Goal: Transaction & Acquisition: Purchase product/service

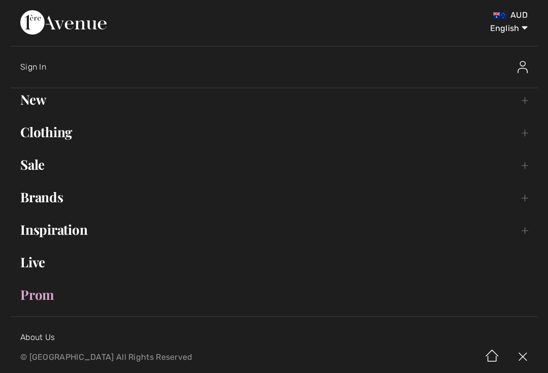
click at [530, 134] on link "Clothing Toggle submenu" at bounding box center [274, 132] width 528 height 22
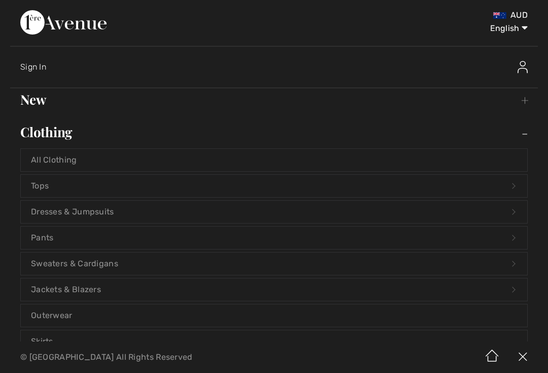
click at [39, 235] on link "Pants Open submenu" at bounding box center [274, 238] width 507 height 22
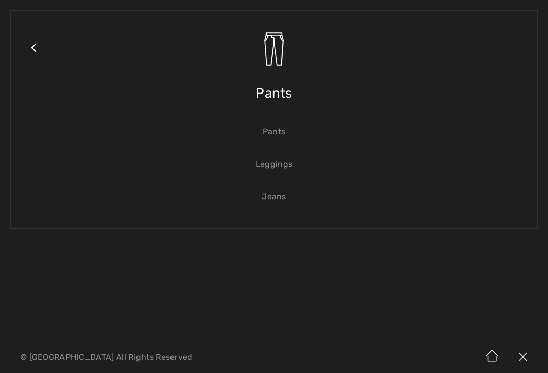
click at [281, 133] on link "Pants" at bounding box center [274, 131] width 507 height 22
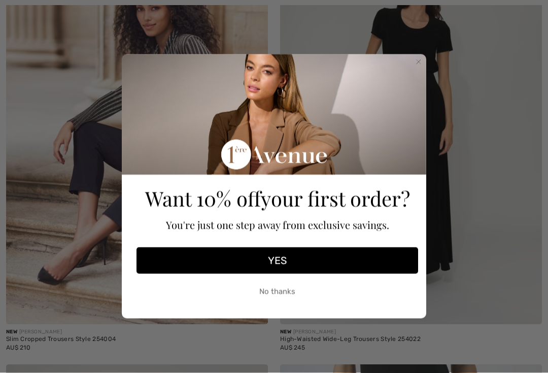
scroll to position [258, 0]
click at [419, 61] on circle "Close dialog" at bounding box center [419, 62] width 10 height 10
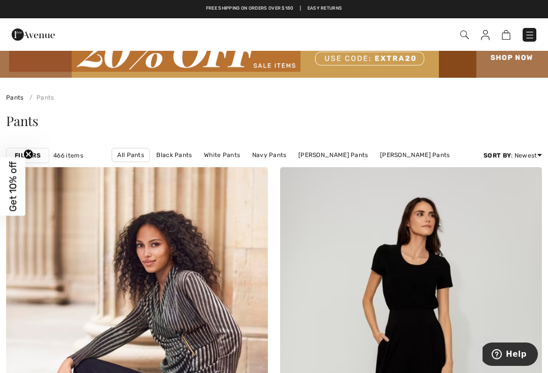
scroll to position [0, 0]
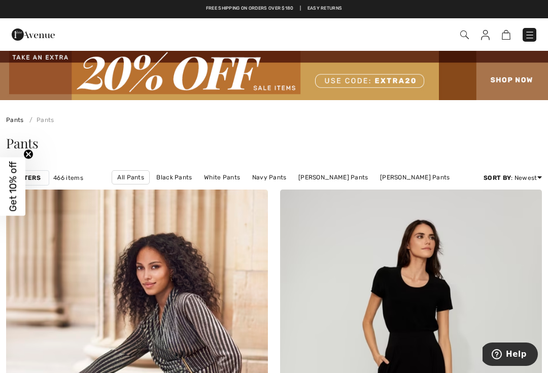
click at [265, 184] on link "Pull on Pants" at bounding box center [240, 190] width 50 height 13
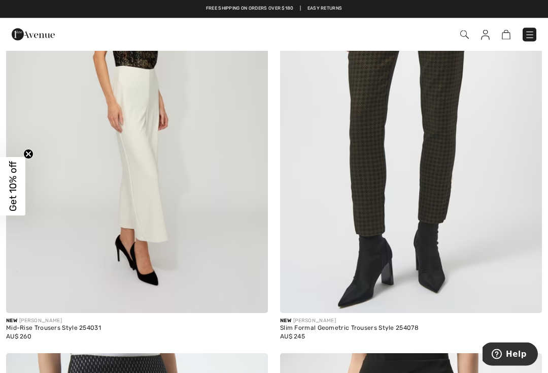
scroll to position [703, 0]
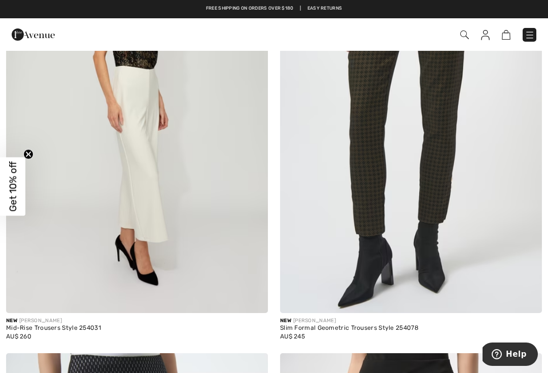
click at [143, 109] on img at bounding box center [137, 116] width 262 height 393
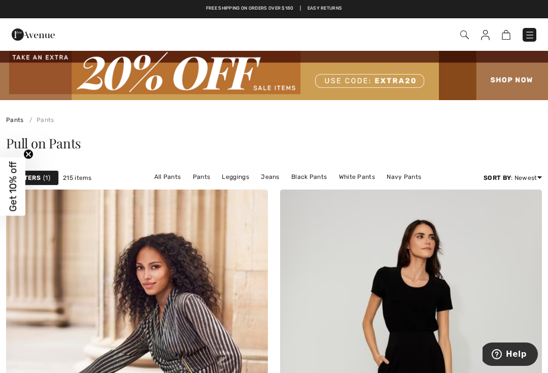
click at [287, 183] on link "[PERSON_NAME] Pants" at bounding box center [247, 189] width 80 height 13
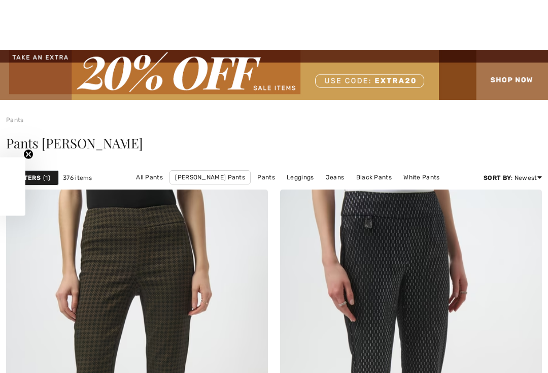
scroll to position [305, 0]
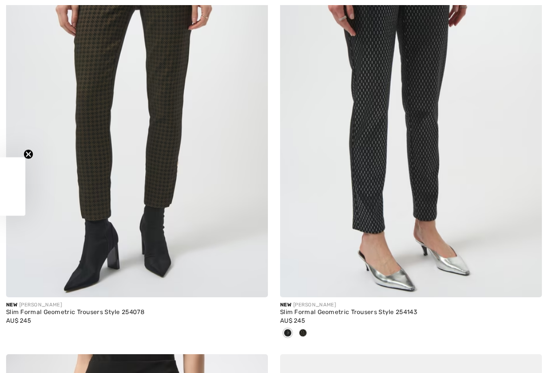
checkbox input "true"
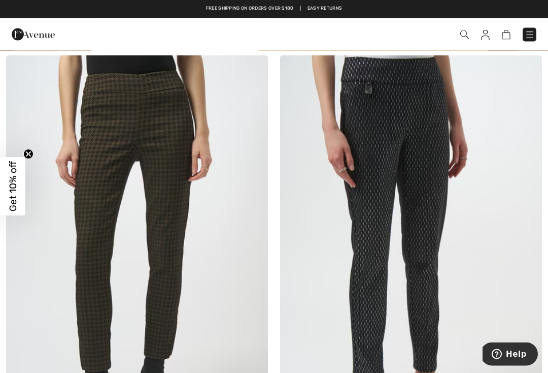
scroll to position [0, 0]
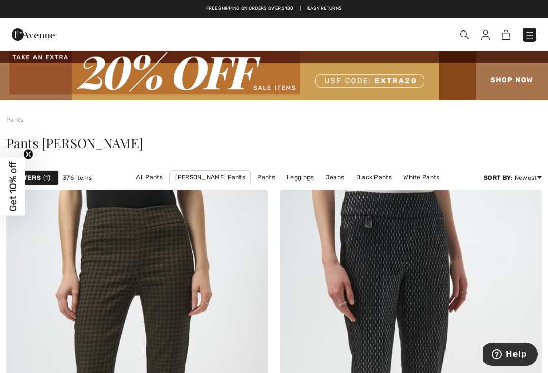
click at [351, 176] on link "Black Pants" at bounding box center [374, 177] width 46 height 13
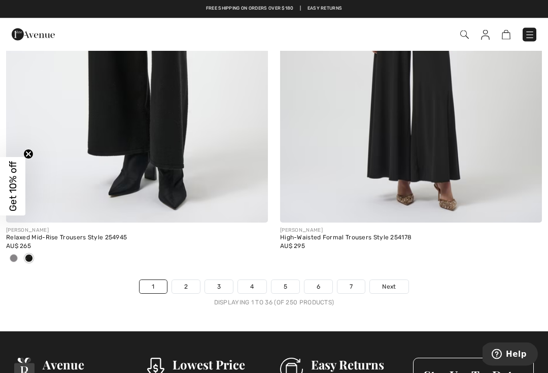
scroll to position [8031, 0]
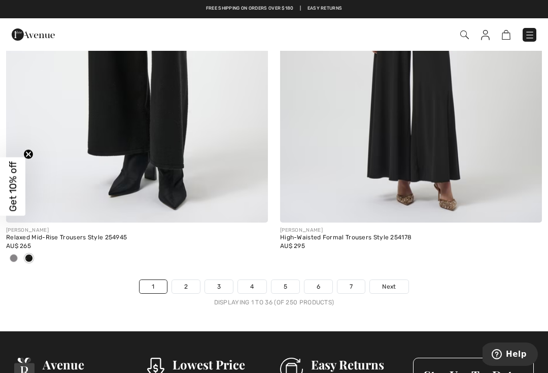
click at [390, 282] on span "Next" at bounding box center [389, 286] width 14 height 9
click at [393, 283] on span "Next" at bounding box center [389, 286] width 14 height 9
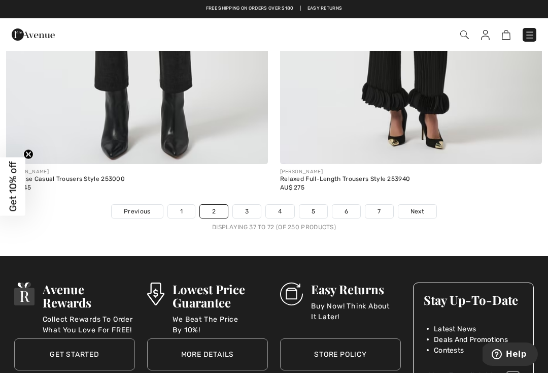
scroll to position [8041, 0]
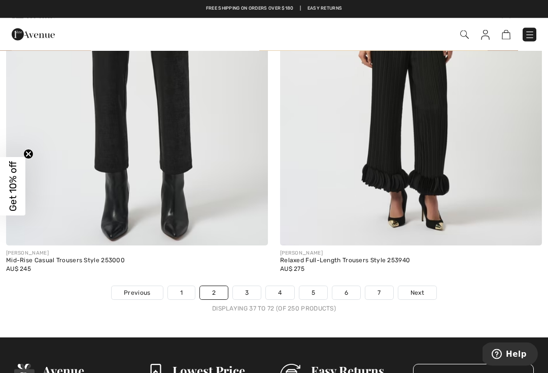
click at [424, 288] on span "Next" at bounding box center [418, 292] width 14 height 9
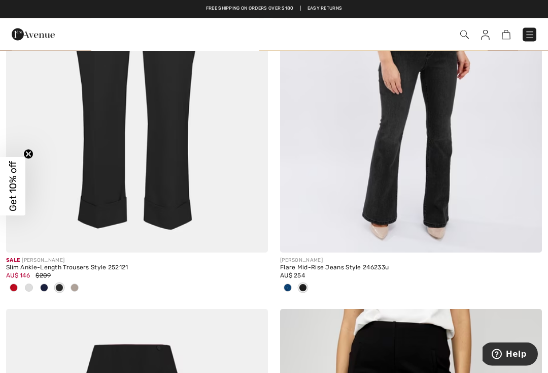
scroll to position [6782, 0]
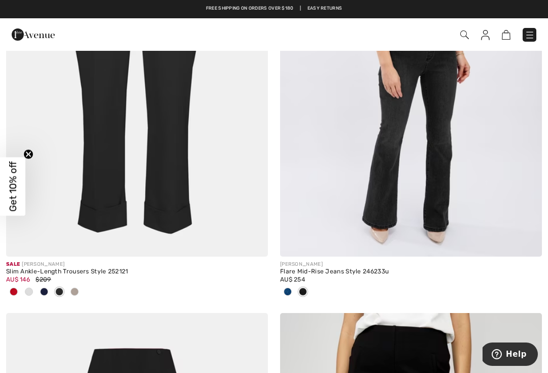
click at [155, 148] on img at bounding box center [137, 59] width 262 height 393
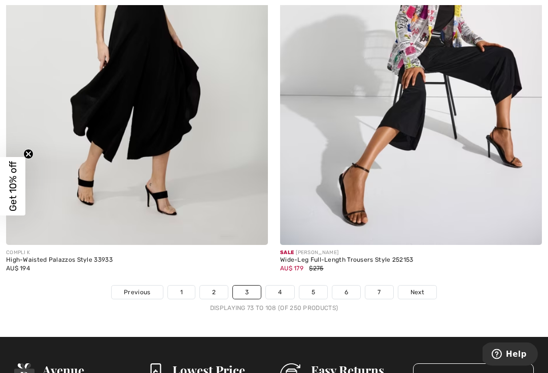
scroll to position [8143, 0]
click at [415, 287] on span "Next" at bounding box center [418, 291] width 14 height 9
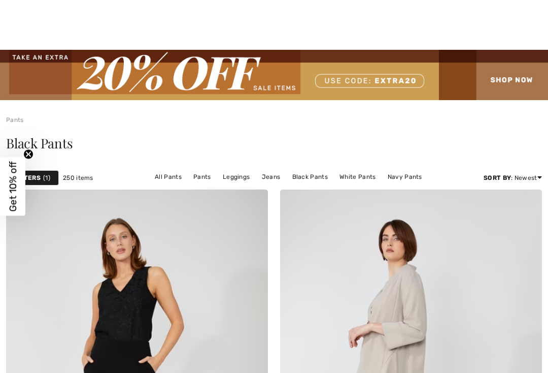
checkbox input "true"
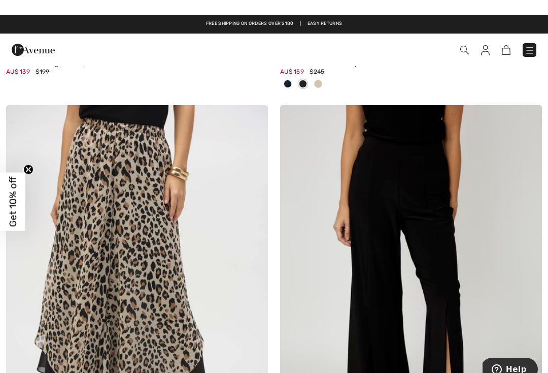
scroll to position [1383, 0]
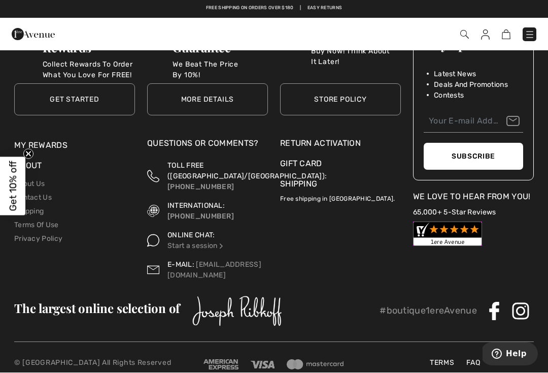
scroll to position [8143, 0]
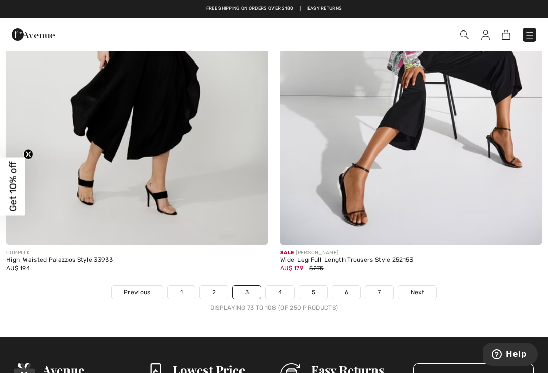
click at [426, 285] on link "Next" at bounding box center [418, 291] width 38 height 13
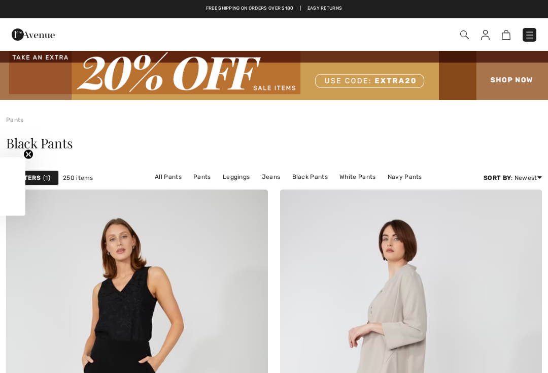
scroll to position [661, 0]
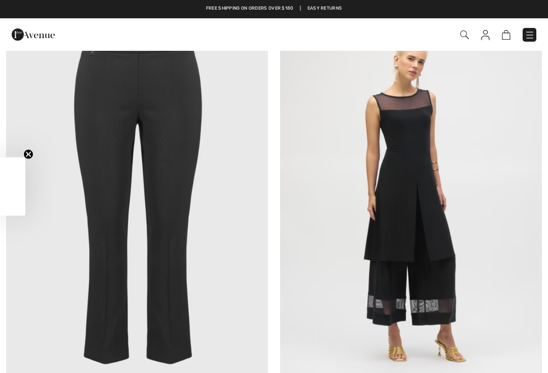
checkbox input "true"
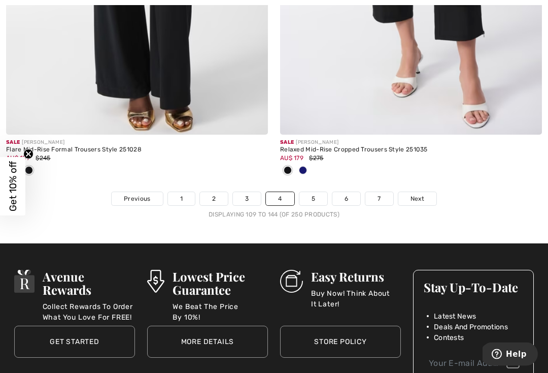
scroll to position [8203, 0]
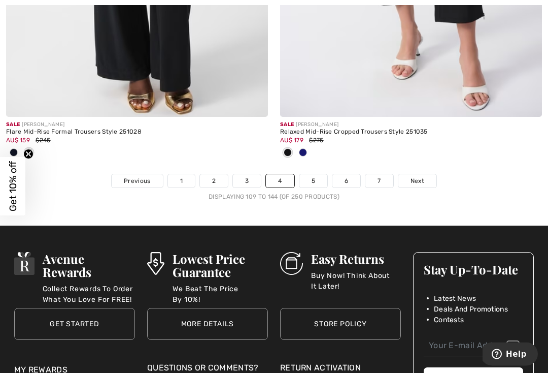
click at [419, 177] on span "Next" at bounding box center [418, 181] width 14 height 9
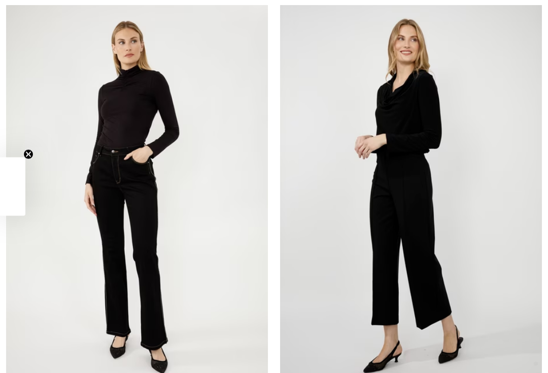
checkbox input "true"
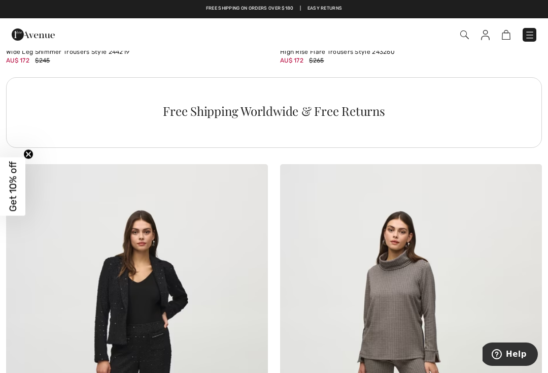
scroll to position [2587, 0]
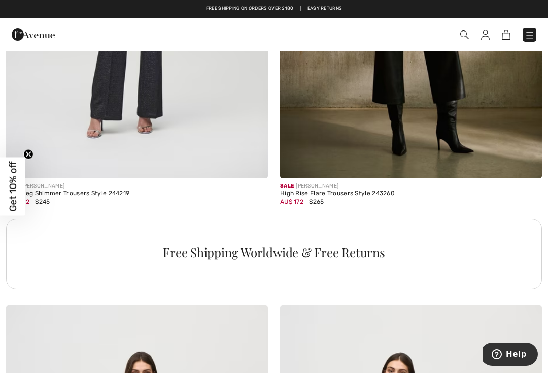
click at [466, 35] on img at bounding box center [465, 34] width 9 height 9
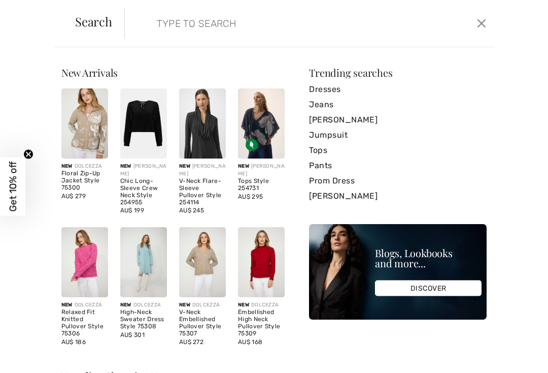
click at [169, 23] on input "search" at bounding box center [271, 23] width 244 height 30
click at [173, 20] on input "search" at bounding box center [271, 23] width 244 height 30
type input "2"
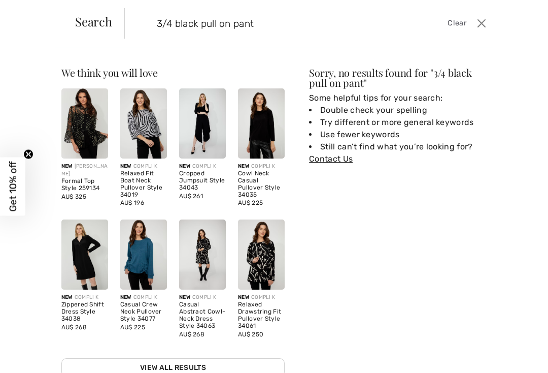
scroll to position [1945, 0]
click at [275, 28] on input "3/4 black pull on pant" at bounding box center [271, 23] width 244 height 30
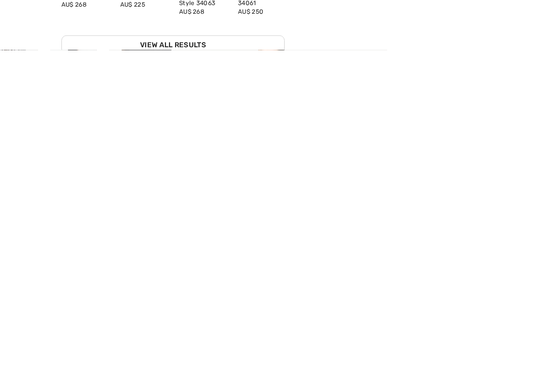
scroll to position [1620, 0]
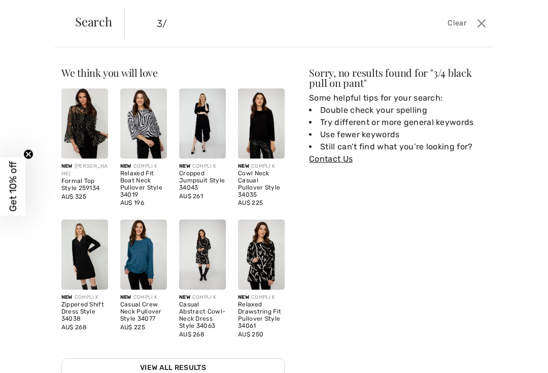
type input "3"
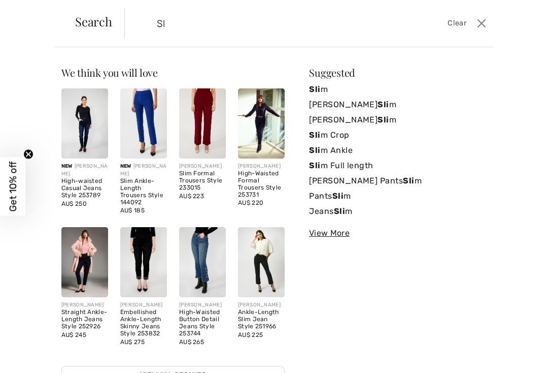
type input "S"
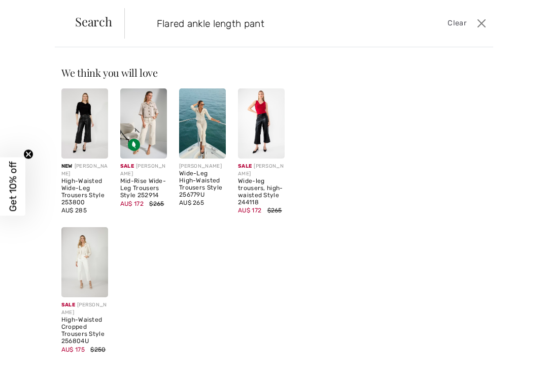
type input "Flared ankle length pant"
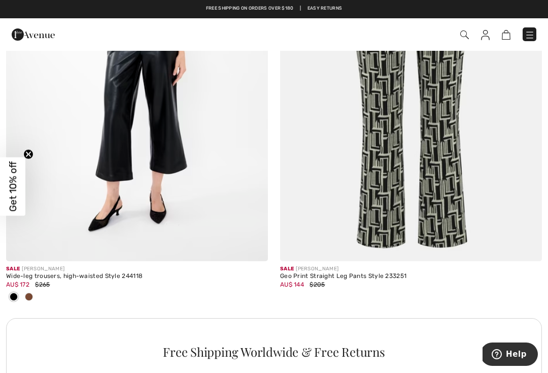
scroll to position [2465, 0]
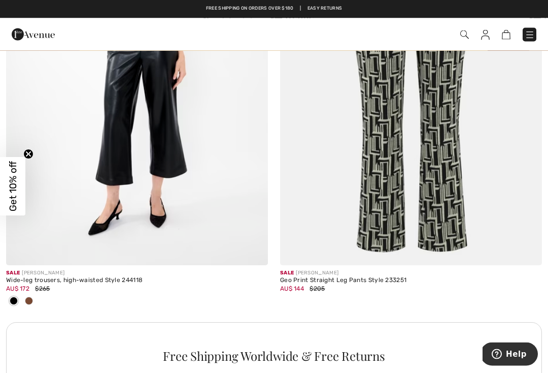
click at [463, 35] on img at bounding box center [465, 34] width 9 height 9
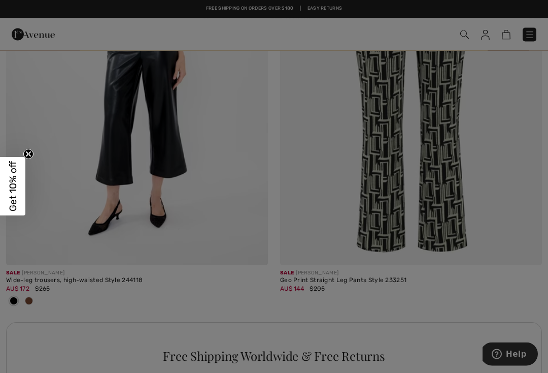
scroll to position [2466, 0]
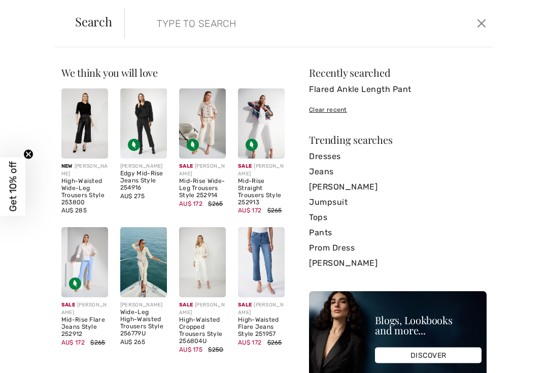
click at [145, 23] on form "Clear" at bounding box center [299, 23] width 350 height 30
click at [153, 22] on input "search" at bounding box center [271, 23] width 244 height 30
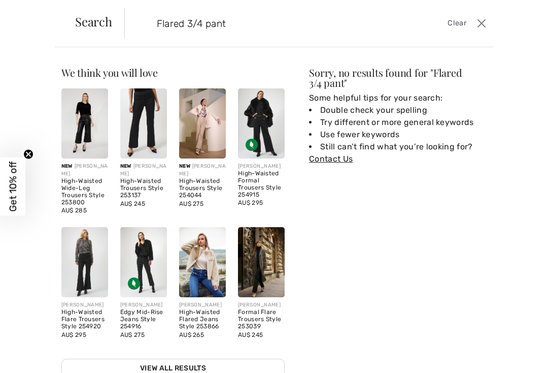
click at [242, 21] on input "Flared 3/4 pant" at bounding box center [271, 23] width 244 height 30
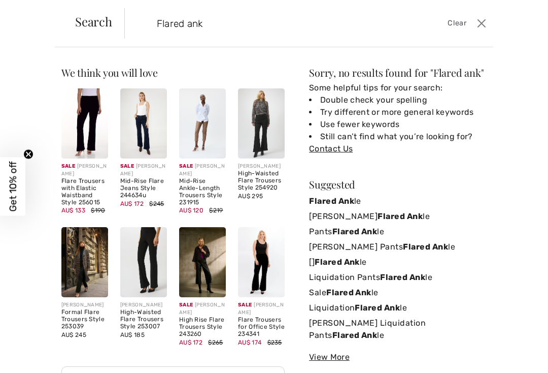
type input "Flared an"
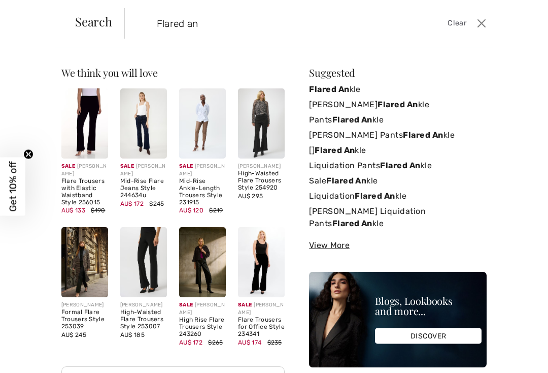
click at [361, 117] on strong "Flared An" at bounding box center [353, 120] width 40 height 10
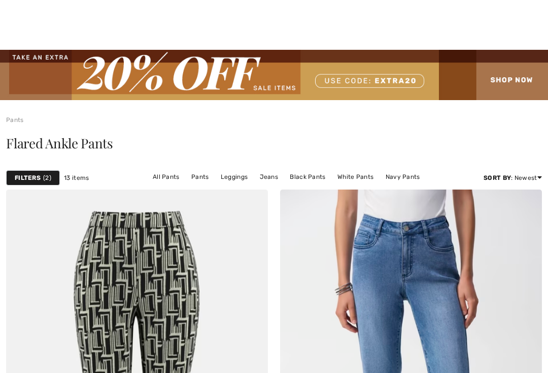
checkbox input "true"
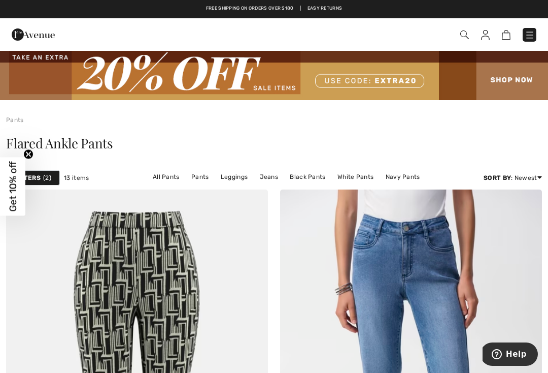
click at [465, 28] on span at bounding box center [464, 34] width 10 height 12
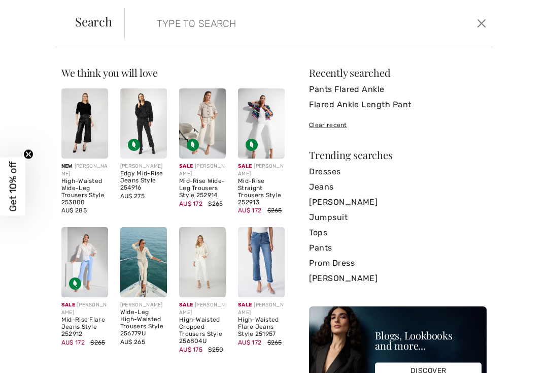
click at [344, 86] on link "Pants Flared Ankle" at bounding box center [398, 89] width 178 height 15
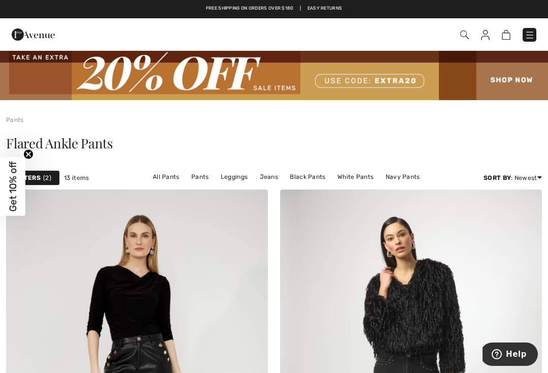
click at [458, 31] on span at bounding box center [387, 35] width 300 height 14
click at [467, 37] on img at bounding box center [465, 34] width 9 height 9
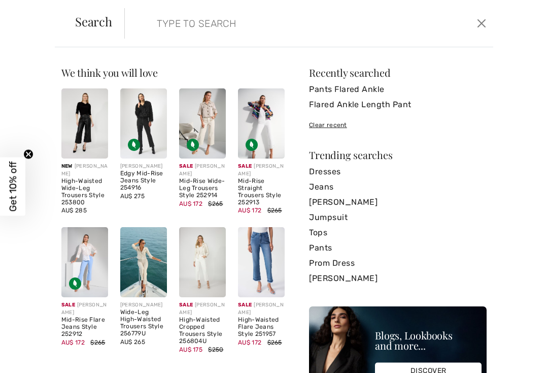
click at [361, 203] on link "[PERSON_NAME]" at bounding box center [398, 202] width 178 height 15
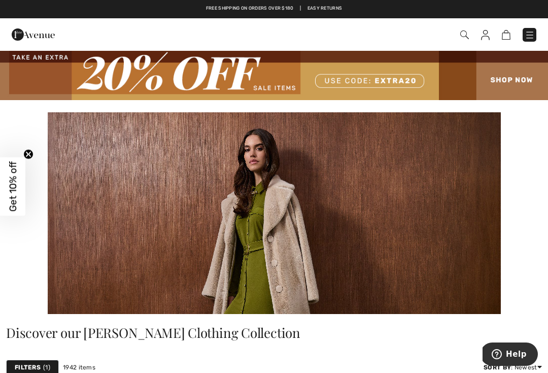
click at [459, 35] on span at bounding box center [387, 35] width 300 height 14
click at [462, 35] on img at bounding box center [465, 34] width 9 height 9
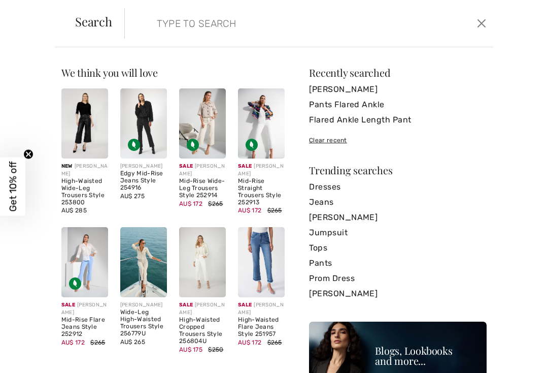
click at [140, 24] on form "Clear" at bounding box center [299, 23] width 350 height 30
click at [156, 19] on input "search" at bounding box center [271, 23] width 244 height 30
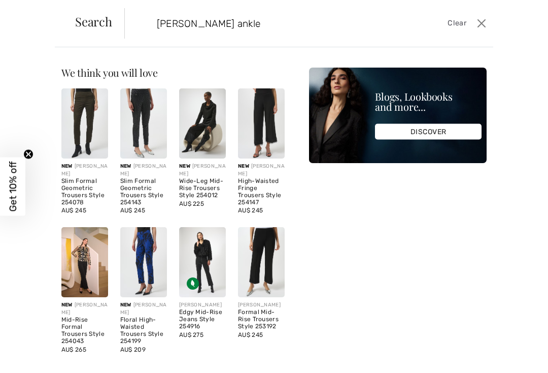
type input "[PERSON_NAME] ankle"
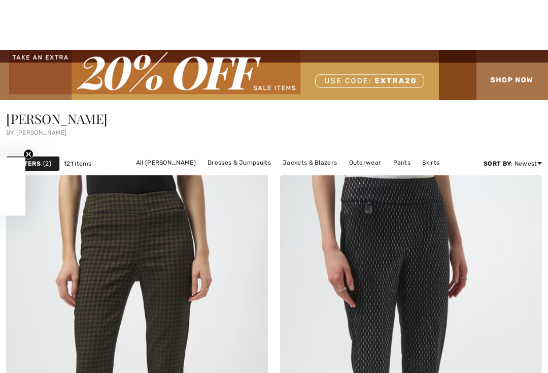
checkbox input "true"
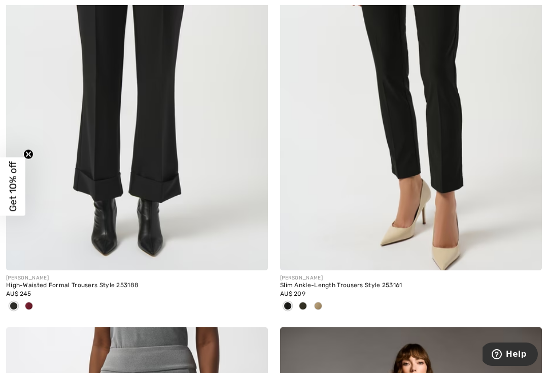
scroll to position [2100, 0]
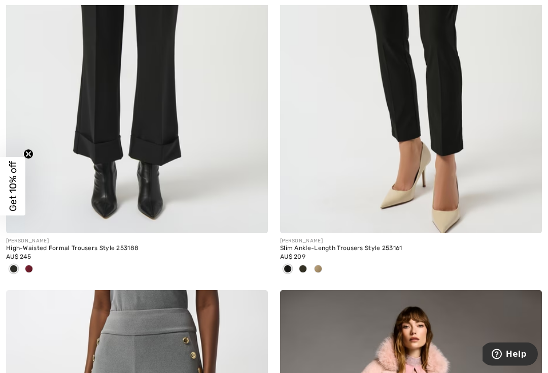
click at [391, 247] on div "Slim Ankle-Length Trousers Style 253161" at bounding box center [411, 248] width 262 height 7
click at [444, 164] on img at bounding box center [411, 37] width 262 height 393
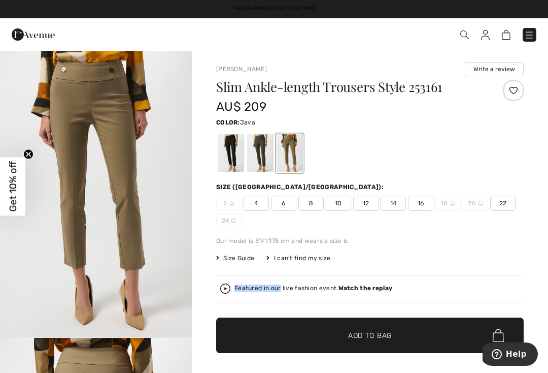
click at [266, 150] on div at bounding box center [260, 153] width 26 height 38
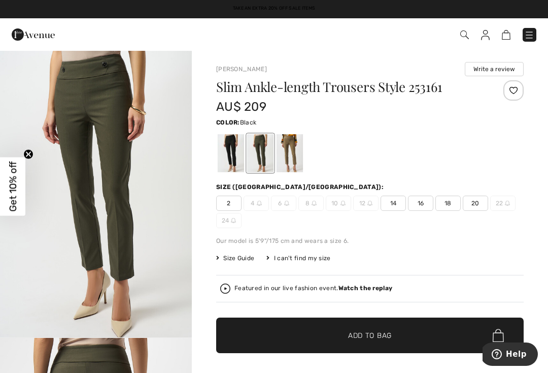
click at [234, 155] on div at bounding box center [231, 153] width 26 height 38
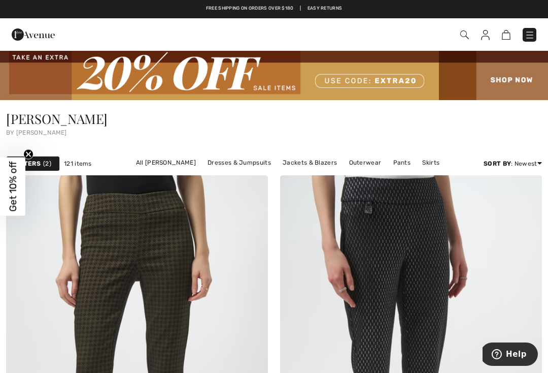
click at [44, 166] on span "2" at bounding box center [47, 163] width 8 height 9
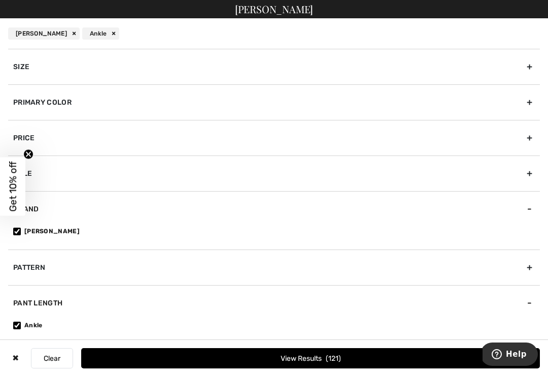
click at [30, 155] on circle "Close teaser" at bounding box center [29, 154] width 10 height 10
click at [526, 104] on div "Primary Color" at bounding box center [274, 102] width 532 height 36
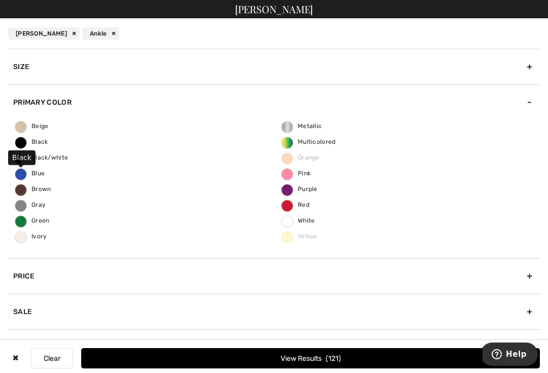
click at [39, 145] on span "Black" at bounding box center [31, 141] width 33 height 7
click at [0, 0] on input "Black" at bounding box center [0, 0] width 0 height 0
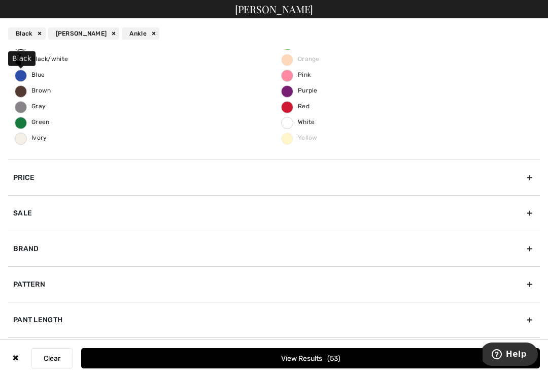
scroll to position [99, 0]
click at [527, 322] on div "Pant Length" at bounding box center [274, 320] width 532 height 36
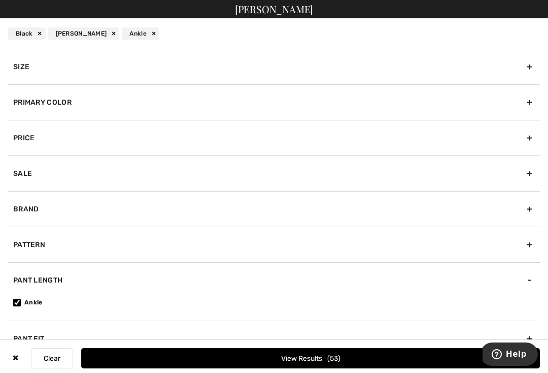
scroll to position [180, 0]
click at [530, 340] on div "Pant Fit" at bounding box center [274, 338] width 532 height 36
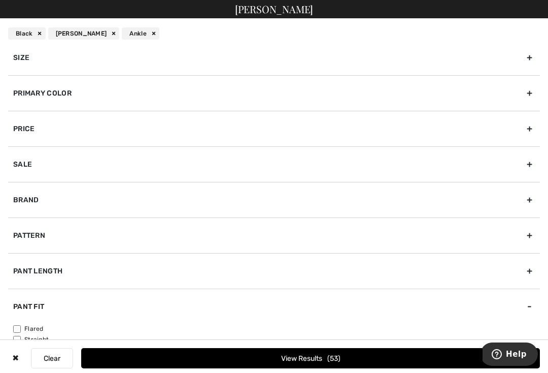
scroll to position [9, 0]
click at [161, 302] on div "Pant Fit" at bounding box center [274, 307] width 532 height 36
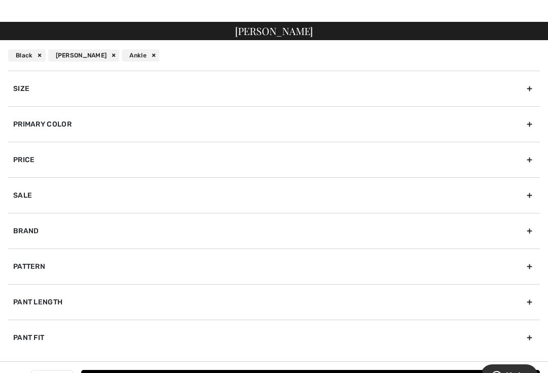
scroll to position [0, 0]
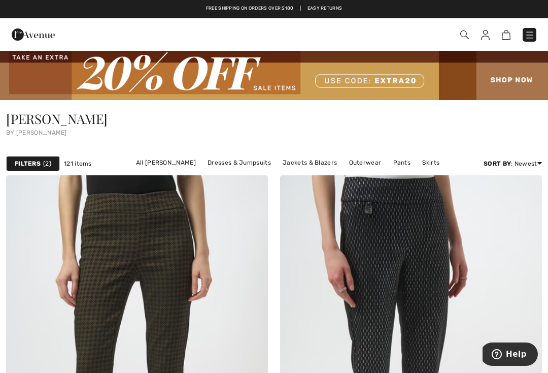
click at [54, 162] on div "Filters 2" at bounding box center [33, 163] width 54 height 15
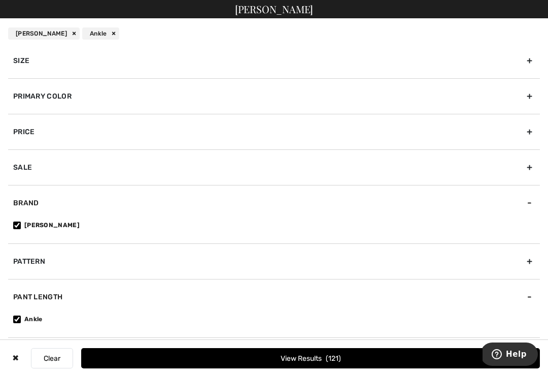
scroll to position [6, 0]
click at [335, 363] on button "View Results 121" at bounding box center [310, 358] width 459 height 20
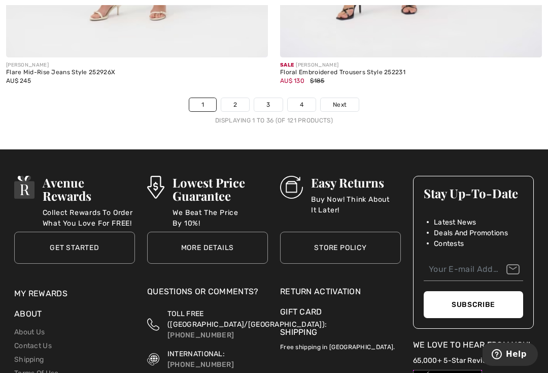
scroll to position [8261, 0]
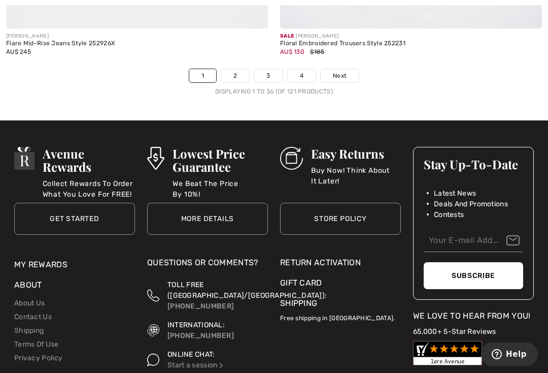
click at [340, 71] on span "Next" at bounding box center [340, 75] width 14 height 9
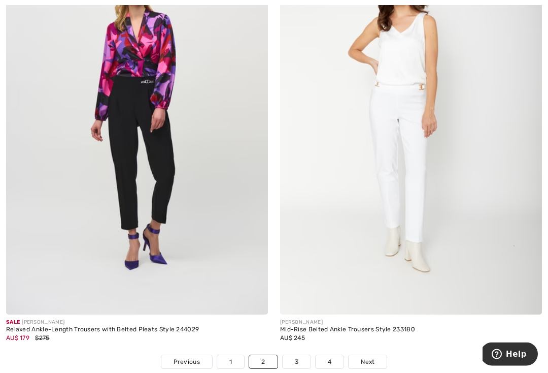
scroll to position [7908, 0]
click at [373, 357] on span "Next" at bounding box center [368, 361] width 14 height 9
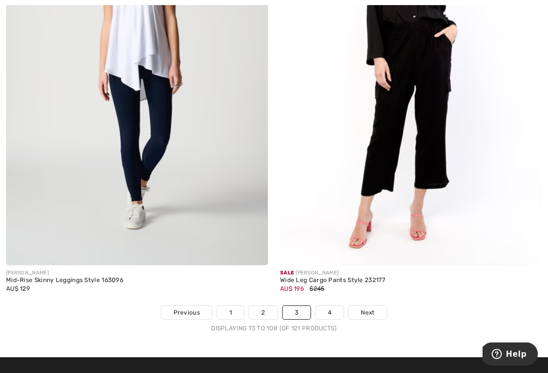
scroll to position [7955, 0]
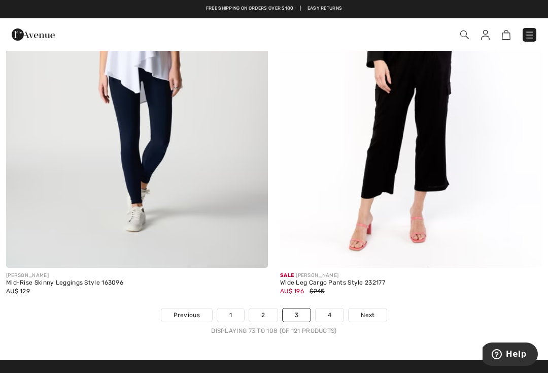
click at [329, 311] on link "4" at bounding box center [330, 314] width 28 height 13
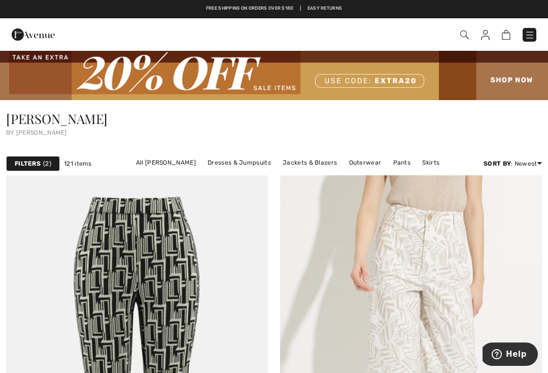
click at [467, 31] on img at bounding box center [465, 34] width 9 height 9
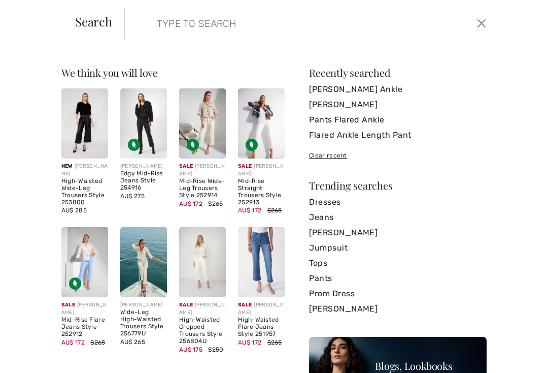
click at [167, 30] on input "search" at bounding box center [271, 23] width 244 height 30
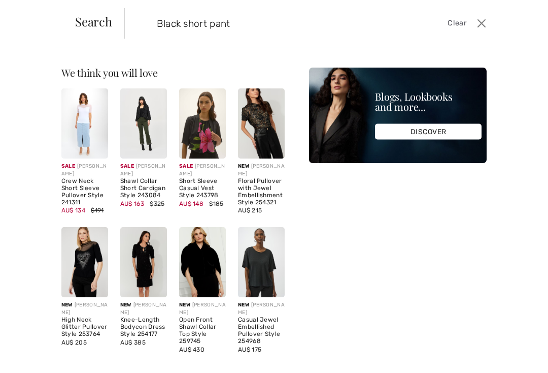
type input "Black short pant"
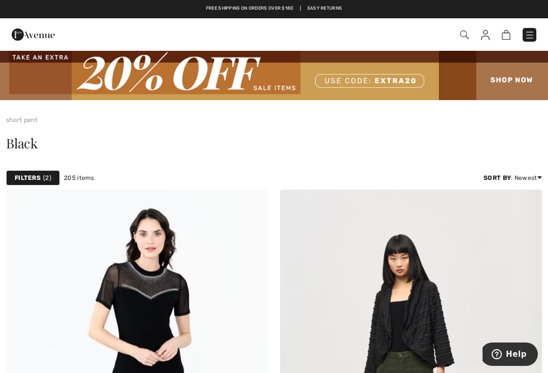
click at [459, 35] on span at bounding box center [387, 35] width 300 height 14
click at [463, 34] on img at bounding box center [465, 34] width 9 height 9
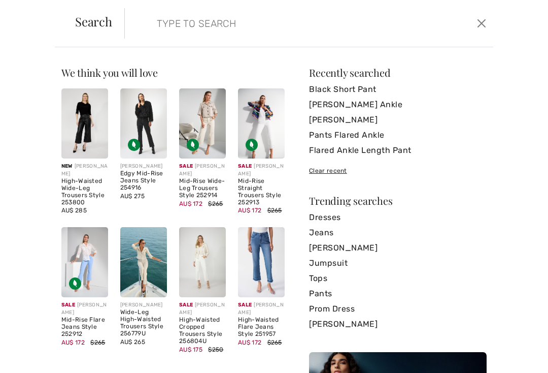
click at [362, 248] on link "[PERSON_NAME]" at bounding box center [398, 247] width 178 height 15
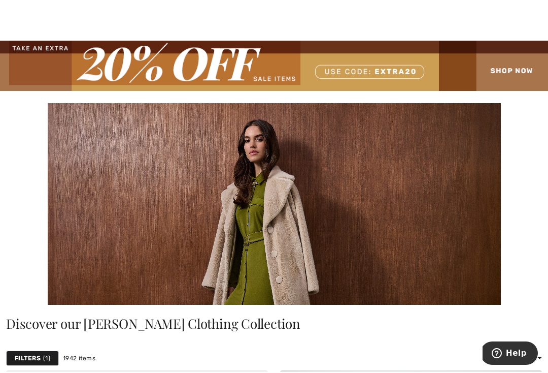
scroll to position [11, 0]
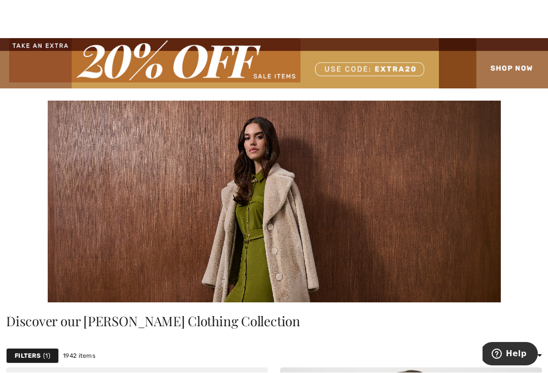
click at [257, 59] on img at bounding box center [274, 64] width 548 height 50
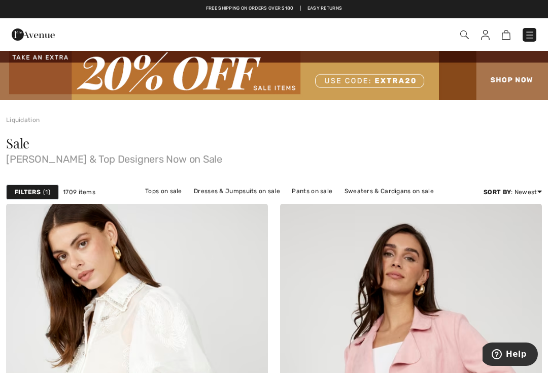
click at [316, 191] on link "Pants on sale" at bounding box center [312, 190] width 51 height 13
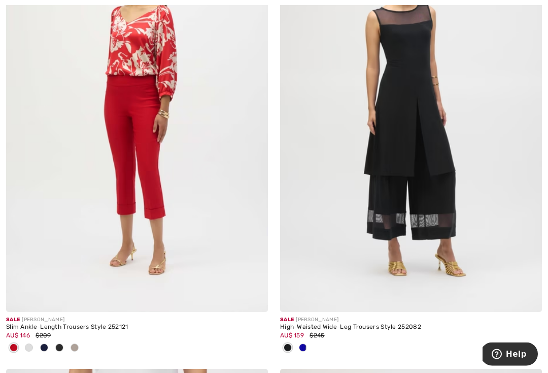
scroll to position [1605, 0]
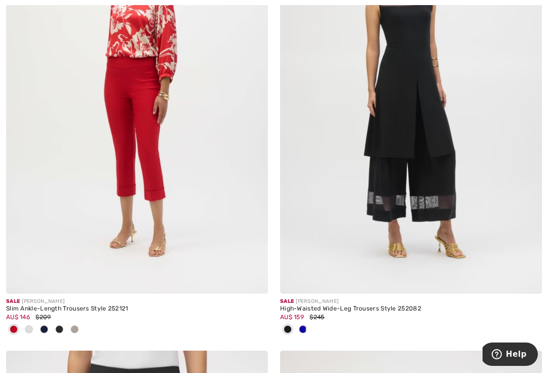
click at [158, 204] on img at bounding box center [137, 96] width 262 height 393
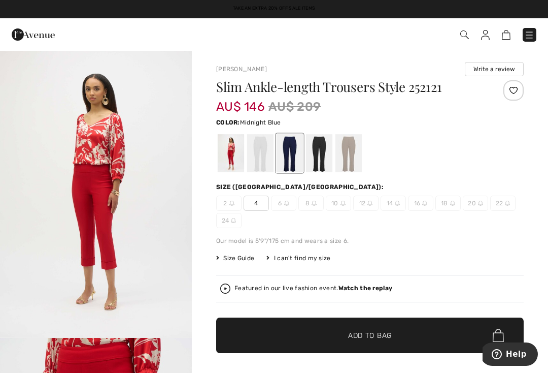
click at [319, 151] on div at bounding box center [319, 153] width 26 height 38
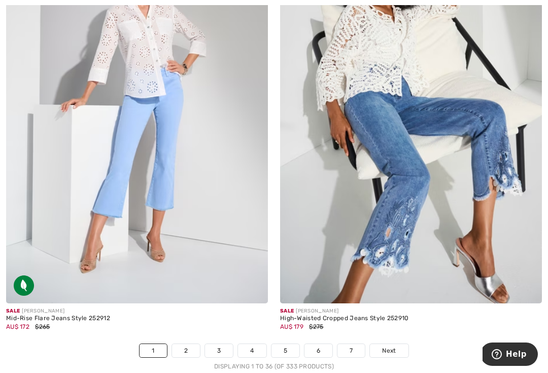
scroll to position [7968, 0]
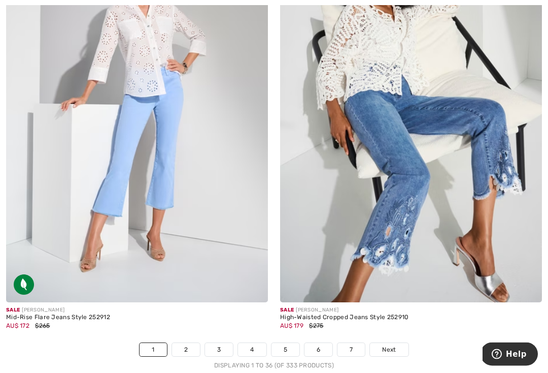
click at [444, 176] on img at bounding box center [411, 106] width 262 height 393
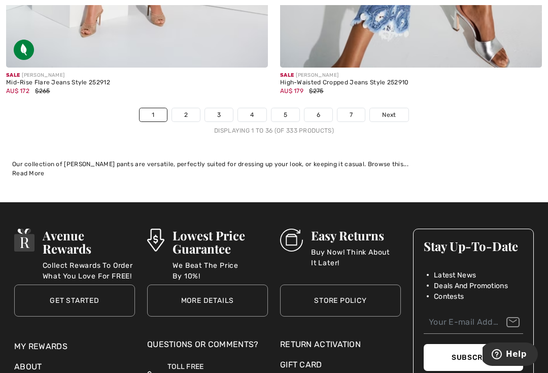
click at [385, 110] on span "Next" at bounding box center [389, 114] width 14 height 9
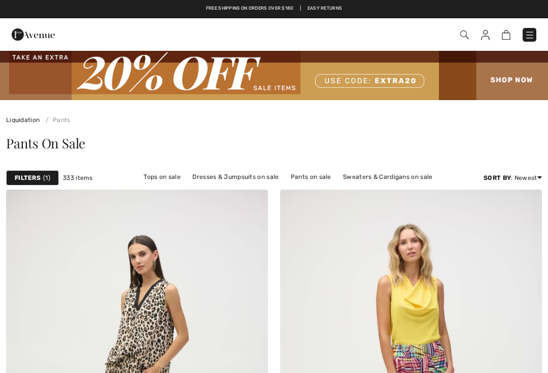
click at [43, 177] on span "1" at bounding box center [46, 177] width 7 height 9
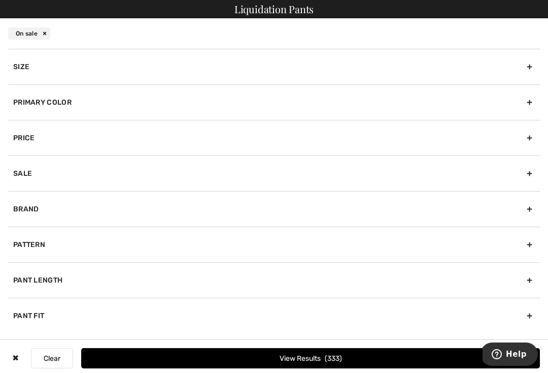
click at [529, 105] on div "Primary Color" at bounding box center [274, 102] width 532 height 36
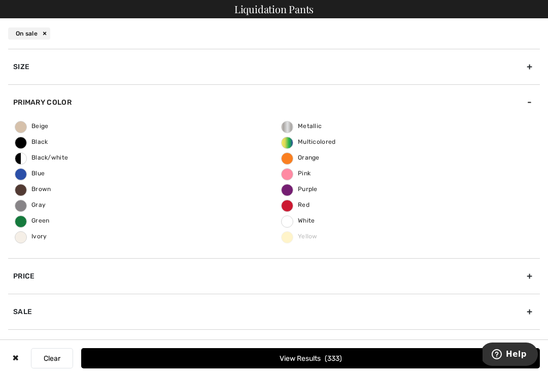
click at [31, 143] on span "Black" at bounding box center [31, 141] width 33 height 7
click at [0, 0] on input "Black" at bounding box center [0, 0] width 0 height 0
click at [327, 367] on button "View Results 118" at bounding box center [310, 358] width 459 height 20
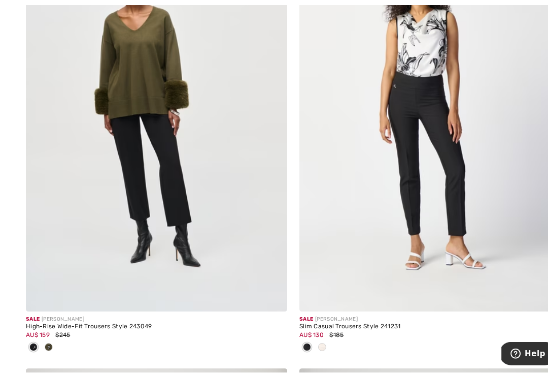
scroll to position [3507, 0]
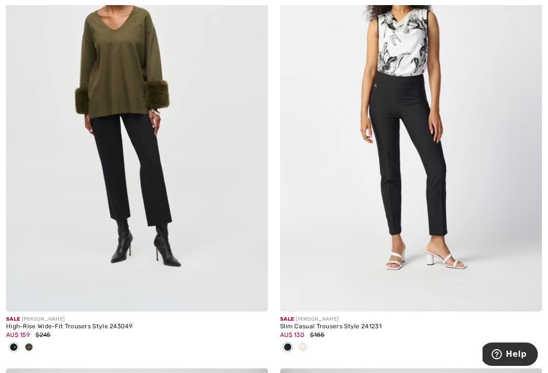
click at [172, 203] on img at bounding box center [137, 114] width 262 height 393
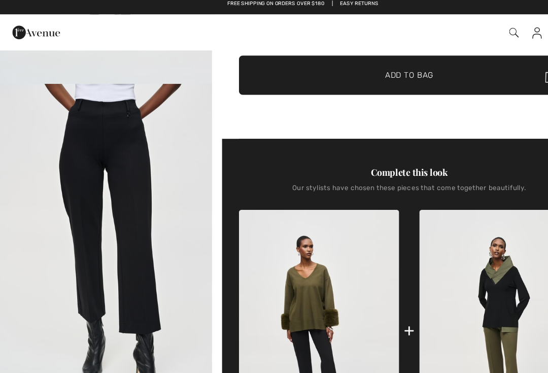
click at [181, 279] on img "2 / 9" at bounding box center [96, 225] width 192 height 288
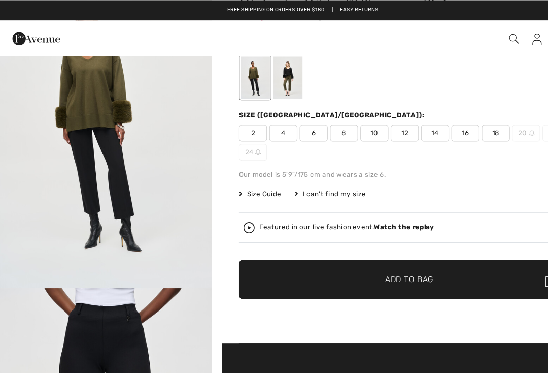
scroll to position [76, 0]
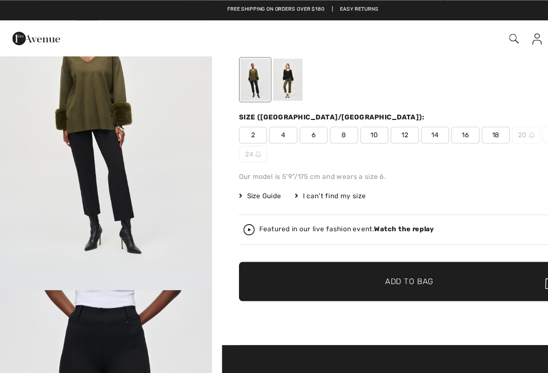
click at [371, 210] on strong "Watch the replay" at bounding box center [366, 206] width 54 height 7
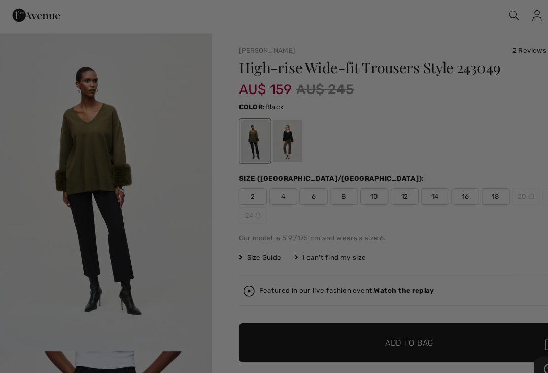
scroll to position [0, 0]
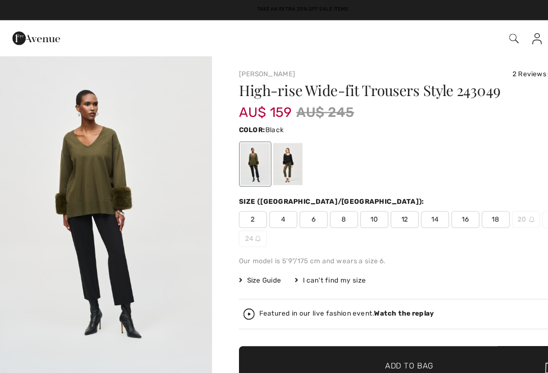
click at [263, 151] on div at bounding box center [260, 148] width 26 height 38
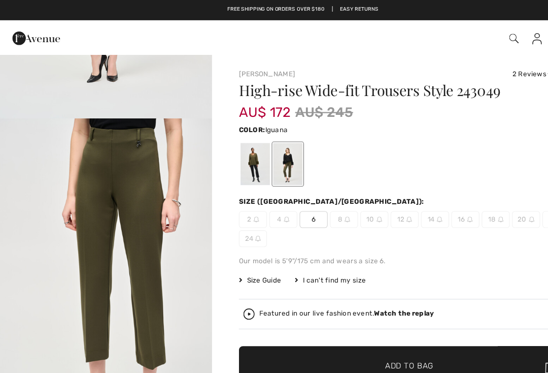
scroll to position [251, 0]
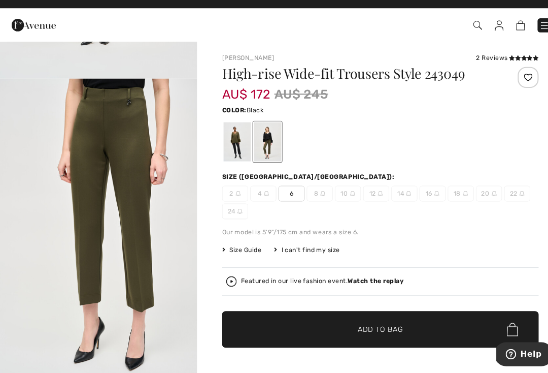
click at [226, 136] on div at bounding box center [231, 148] width 26 height 38
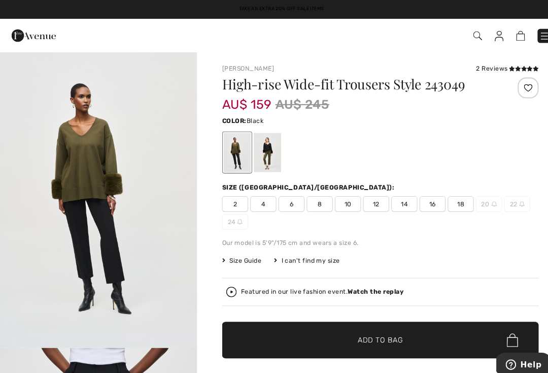
scroll to position [0, 0]
click at [339, 195] on span "10" at bounding box center [338, 197] width 25 height 15
click at [351, 326] on span "Add to Bag" at bounding box center [370, 330] width 44 height 11
click at [499, 37] on img at bounding box center [501, 35] width 9 height 10
click at [489, 62] on div "2 Reviews" at bounding box center [493, 66] width 61 height 9
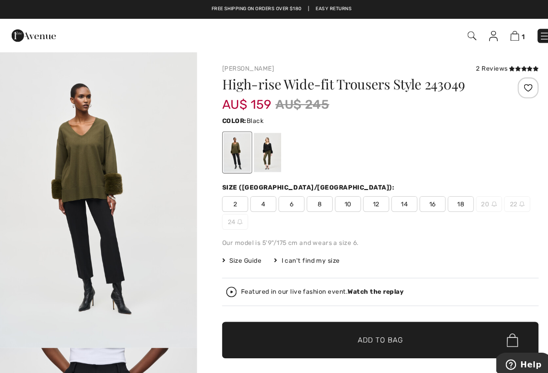
click at [483, 71] on div "2 Reviews" at bounding box center [493, 66] width 61 height 9
click at [501, 69] on icon at bounding box center [504, 66] width 6 height 5
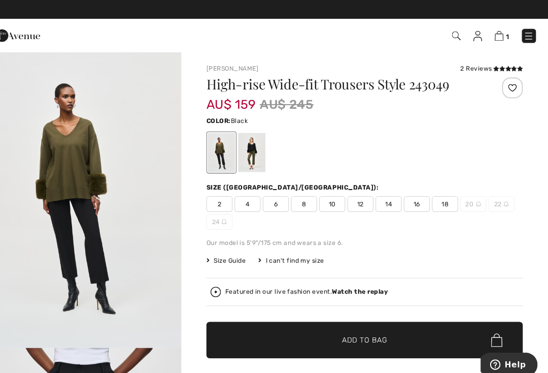
click at [455, 38] on img at bounding box center [459, 34] width 9 height 9
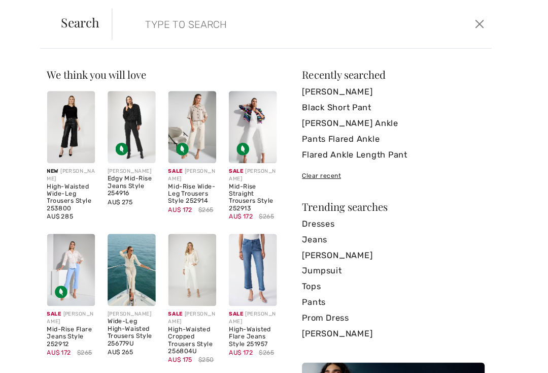
click at [149, 29] on input "search" at bounding box center [271, 23] width 244 height 30
type input "B"
type input "Cami"
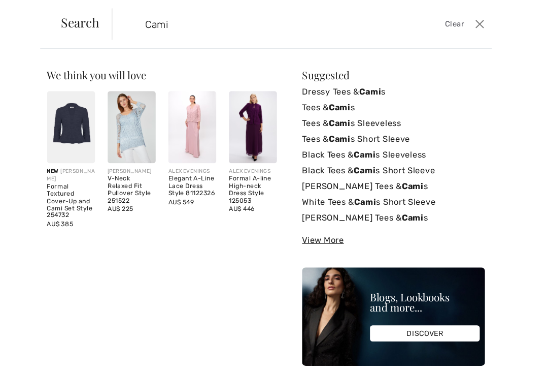
click at [376, 118] on link "Tees & Cami s Sleeveless" at bounding box center [398, 119] width 178 height 15
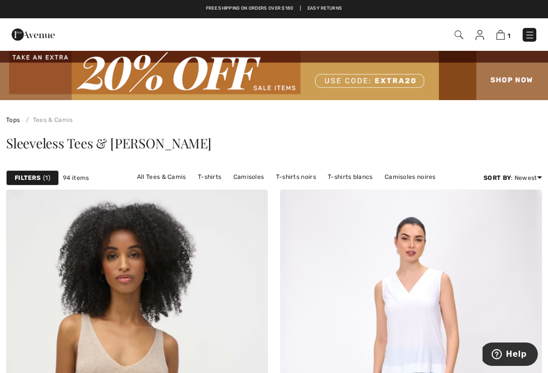
click at [366, 77] on img at bounding box center [274, 75] width 548 height 50
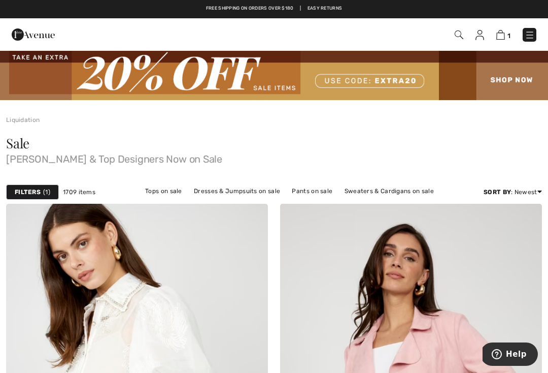
click at [442, 78] on img at bounding box center [274, 75] width 548 height 50
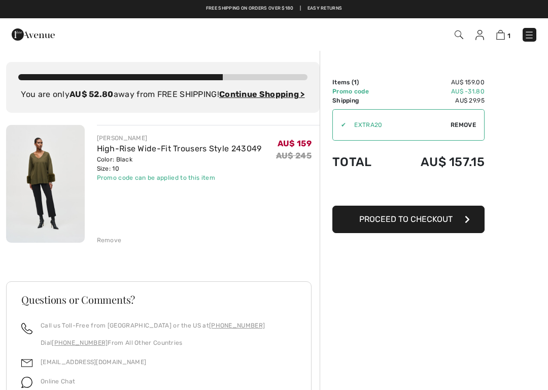
click at [531, 36] on img at bounding box center [530, 35] width 10 height 10
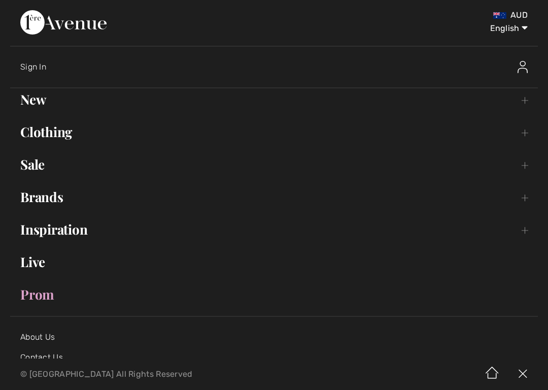
click at [454, 33] on div "English English Français" at bounding box center [425, 27] width 206 height 11
click at [525, 29] on select "English Français" at bounding box center [501, 26] width 53 height 30
click at [352, 43] on div "AUD English English Français" at bounding box center [274, 28] width 508 height 36
click at [364, 9] on div "AUD English English Français" at bounding box center [274, 23] width 528 height 46
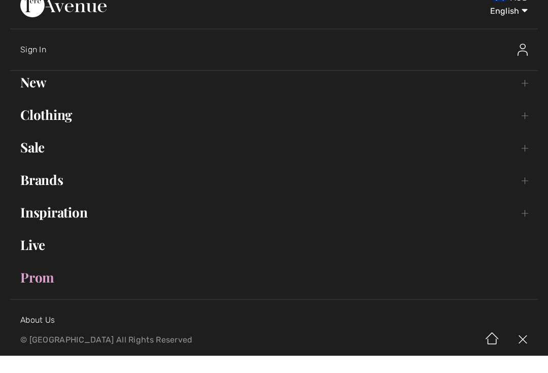
scroll to position [17, 0]
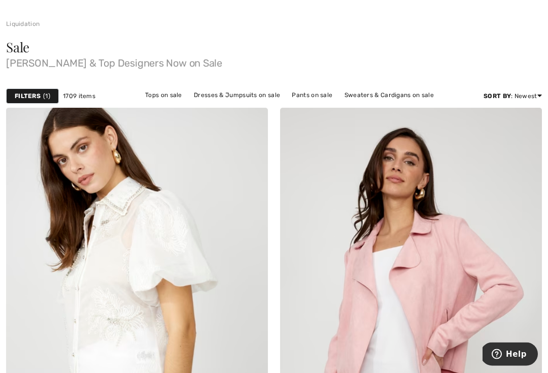
scroll to position [96, 0]
click at [163, 98] on link "Tops on sale" at bounding box center [163, 94] width 47 height 13
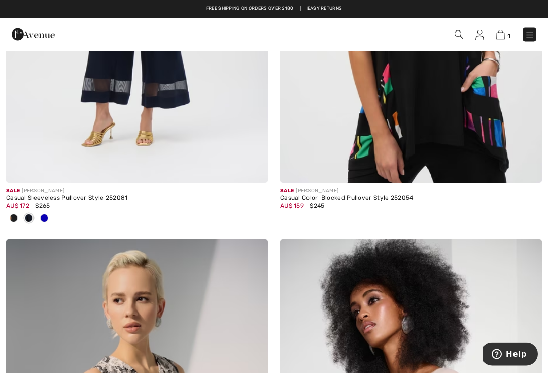
scroll to position [6749, 0]
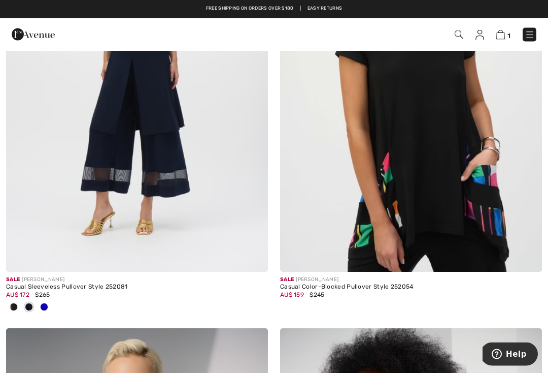
click at [468, 33] on span "1" at bounding box center [387, 35] width 300 height 14
click at [469, 32] on span "1" at bounding box center [387, 35] width 300 height 14
click at [457, 39] on img at bounding box center [459, 34] width 9 height 9
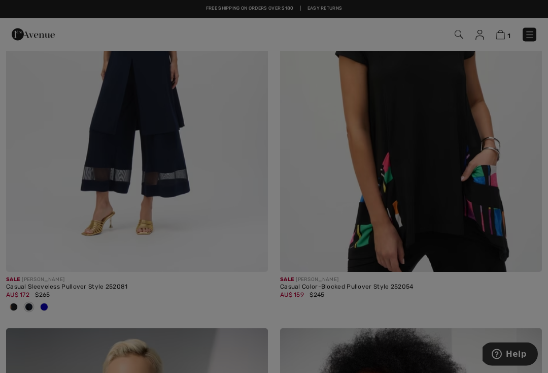
scroll to position [6750, 0]
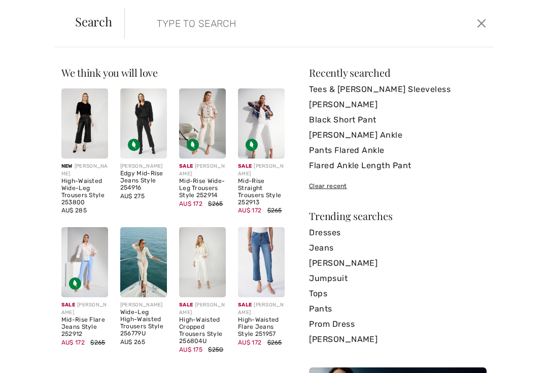
click at [165, 26] on input "search" at bounding box center [271, 23] width 244 height 30
type input "V"
type input "Cami"
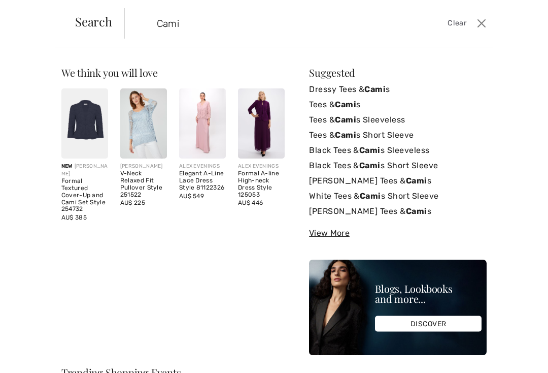
click at [412, 153] on link "Black Tees & Cami s Sleeveless" at bounding box center [398, 150] width 178 height 15
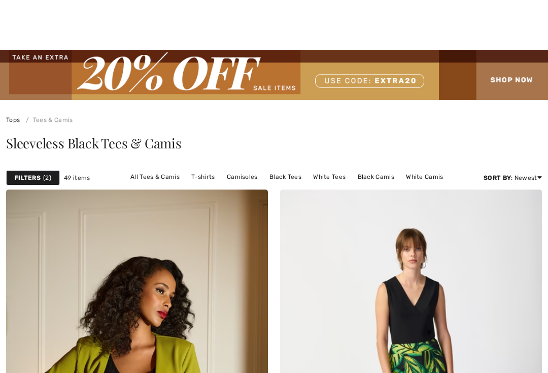
checkbox input "true"
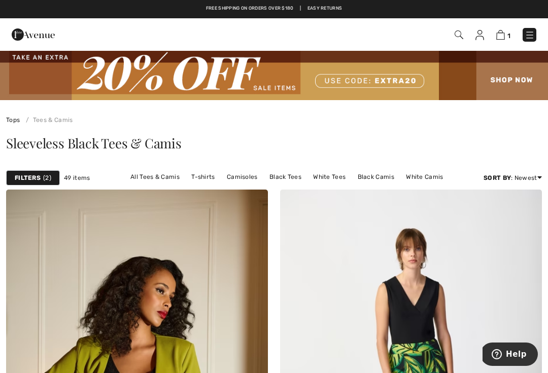
click at [504, 34] on img at bounding box center [501, 35] width 9 height 10
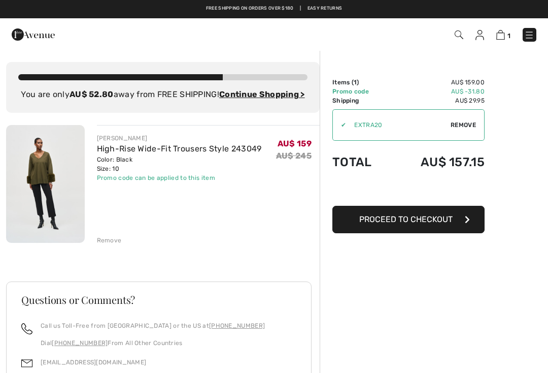
click at [112, 245] on div "Remove" at bounding box center [109, 240] width 25 height 9
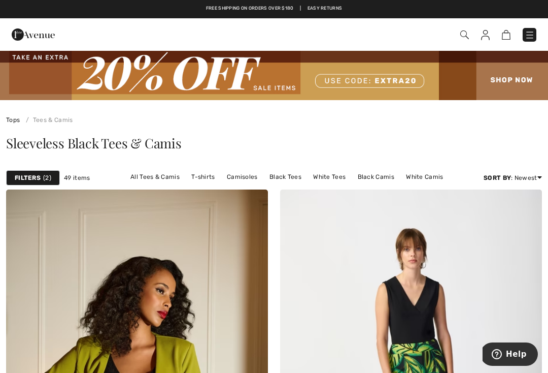
click at [338, 74] on img at bounding box center [274, 75] width 548 height 50
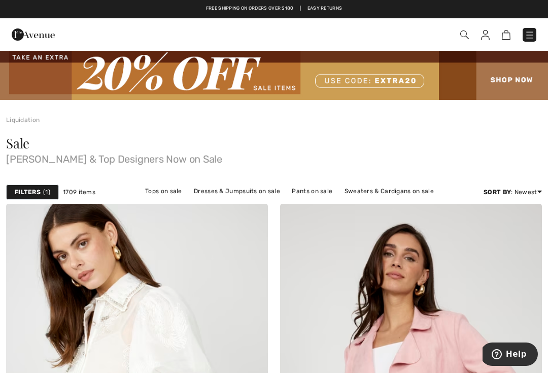
click at [314, 192] on link "Pants on sale" at bounding box center [312, 190] width 51 height 13
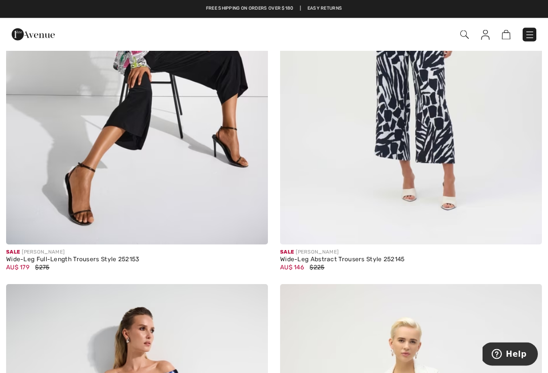
click at [468, 33] on img at bounding box center [465, 34] width 9 height 9
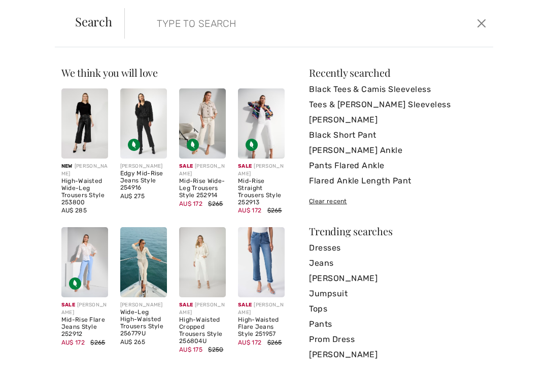
scroll to position [6727, 0]
